Goal: Entertainment & Leisure: Browse casually

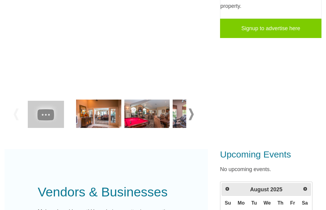
scroll to position [152, 0]
click at [93, 113] on img at bounding box center [98, 113] width 45 height 28
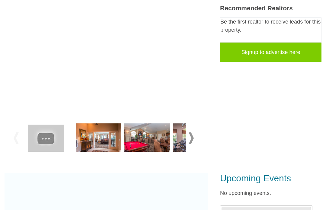
scroll to position [128, 0]
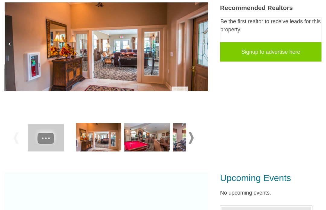
click at [193, 138] on span at bounding box center [190, 138] width 5 height 12
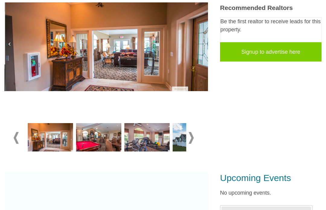
click at [157, 147] on img at bounding box center [146, 137] width 45 height 28
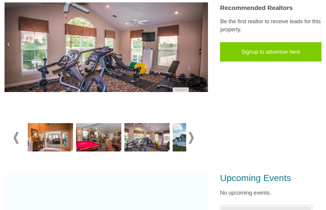
click at [166, 68] on img at bounding box center [106, 46] width 203 height 89
click at [169, 60] on img at bounding box center [106, 46] width 203 height 89
click at [167, 65] on img at bounding box center [106, 46] width 203 height 89
click at [159, 61] on img at bounding box center [106, 46] width 203 height 89
click at [193, 140] on span at bounding box center [190, 138] width 5 height 12
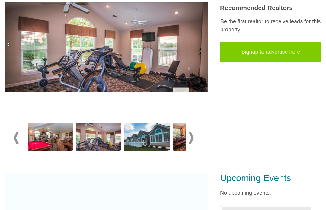
click at [191, 139] on span at bounding box center [190, 138] width 5 height 12
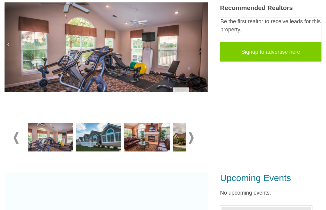
click at [190, 140] on span at bounding box center [190, 138] width 5 height 12
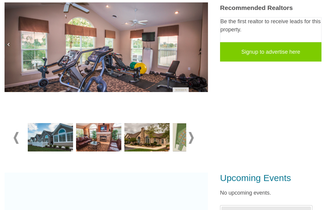
click at [158, 143] on img at bounding box center [146, 137] width 45 height 28
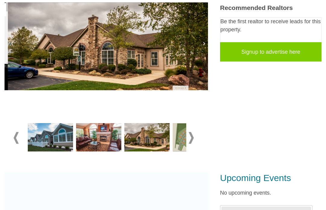
click at [189, 140] on span at bounding box center [190, 138] width 5 height 12
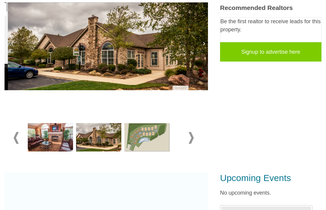
click at [155, 135] on img at bounding box center [146, 137] width 45 height 28
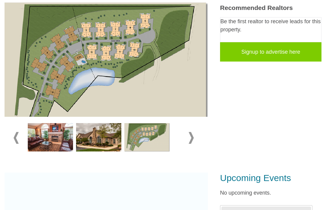
click at [132, 49] on img at bounding box center [106, 66] width 203 height 128
click at [41, 60] on img at bounding box center [106, 66] width 203 height 128
click at [89, 33] on img at bounding box center [106, 66] width 203 height 128
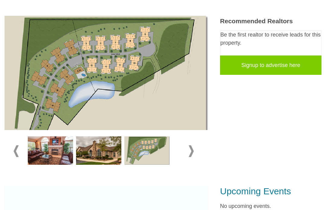
scroll to position [106, 0]
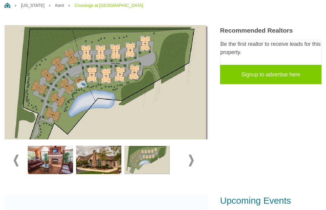
click at [151, 161] on img at bounding box center [146, 160] width 45 height 28
click at [152, 156] on img at bounding box center [146, 160] width 45 height 28
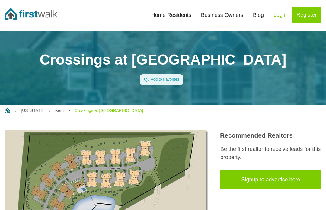
scroll to position [0, 0]
